Goal: Find specific page/section: Find specific page/section

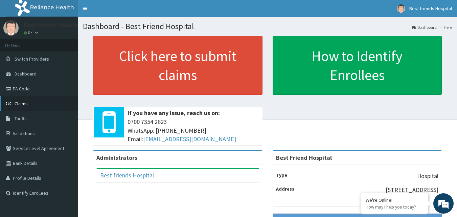
click at [17, 100] on link "Claims" at bounding box center [39, 103] width 78 height 15
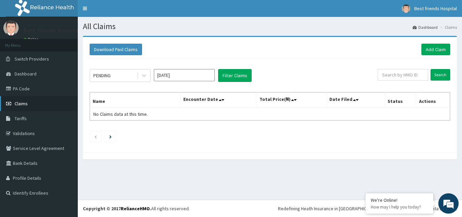
click at [22, 105] on span "Claims" at bounding box center [21, 103] width 13 height 6
click at [23, 136] on link "Validations" at bounding box center [39, 133] width 78 height 15
